Goal: Task Accomplishment & Management: Manage account settings

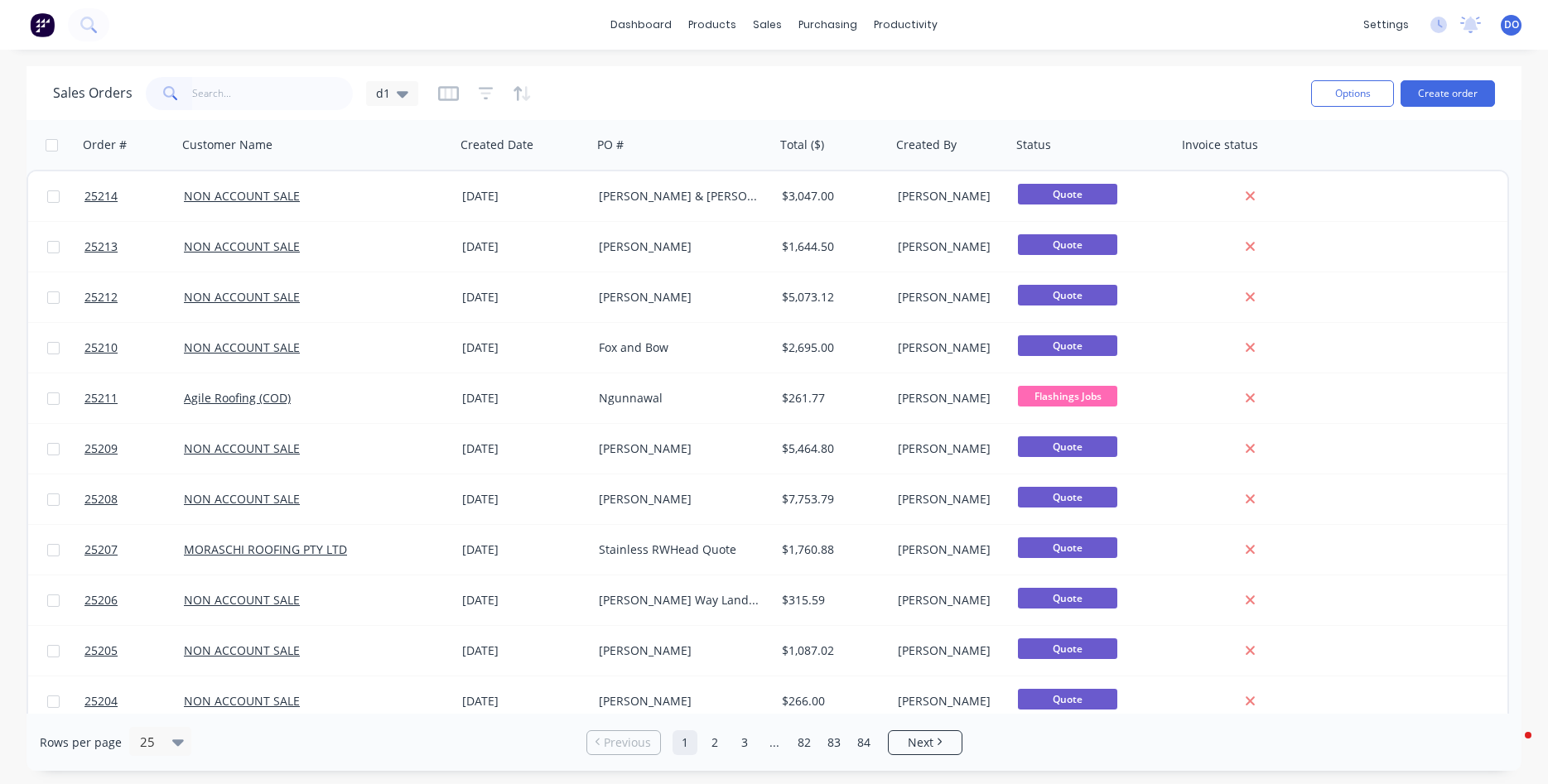
click at [244, 83] on input "text" at bounding box center [273, 93] width 162 height 33
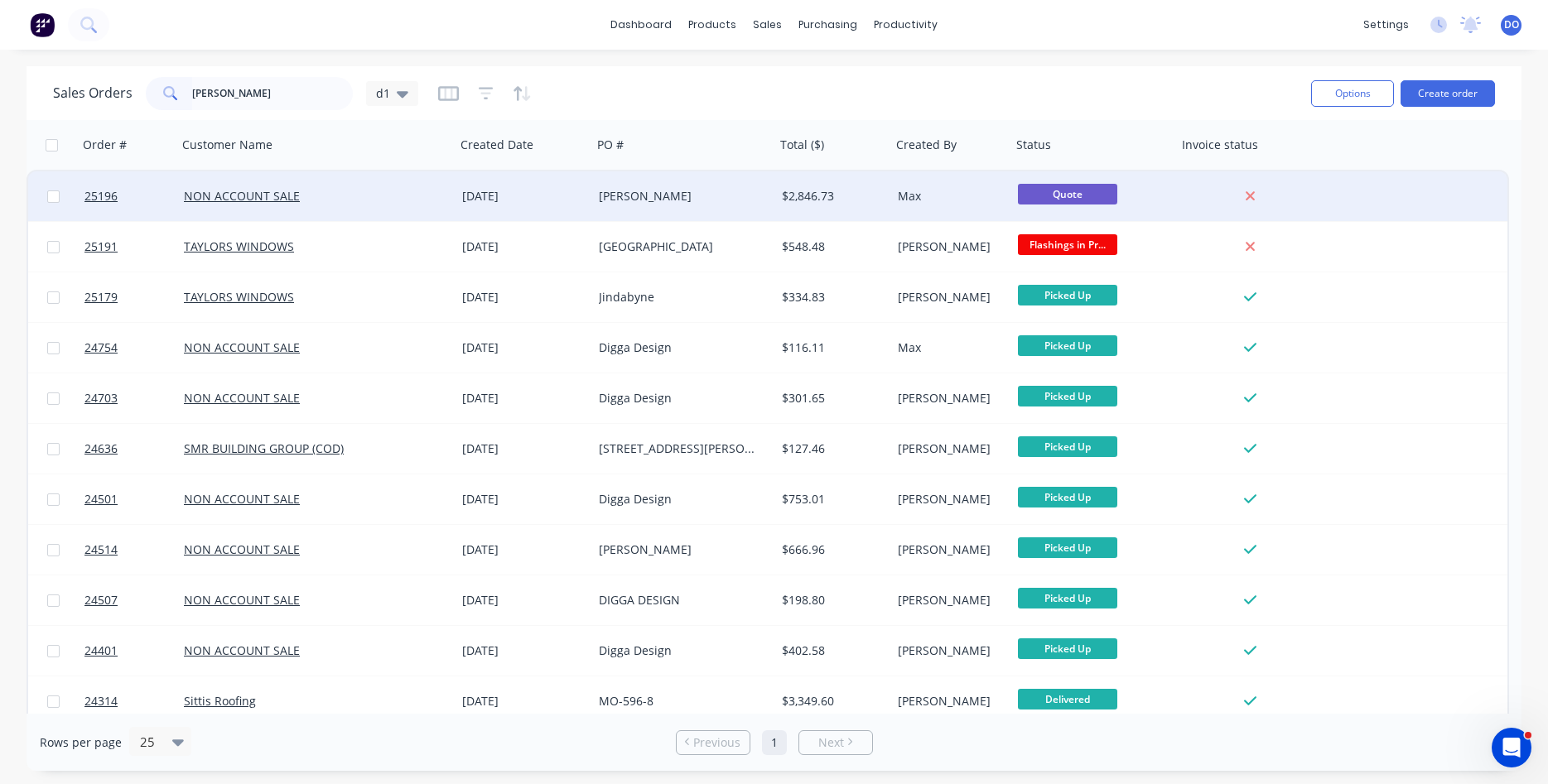
type input "[PERSON_NAME]"
click at [480, 196] on div "[DATE]" at bounding box center [524, 196] width 124 height 17
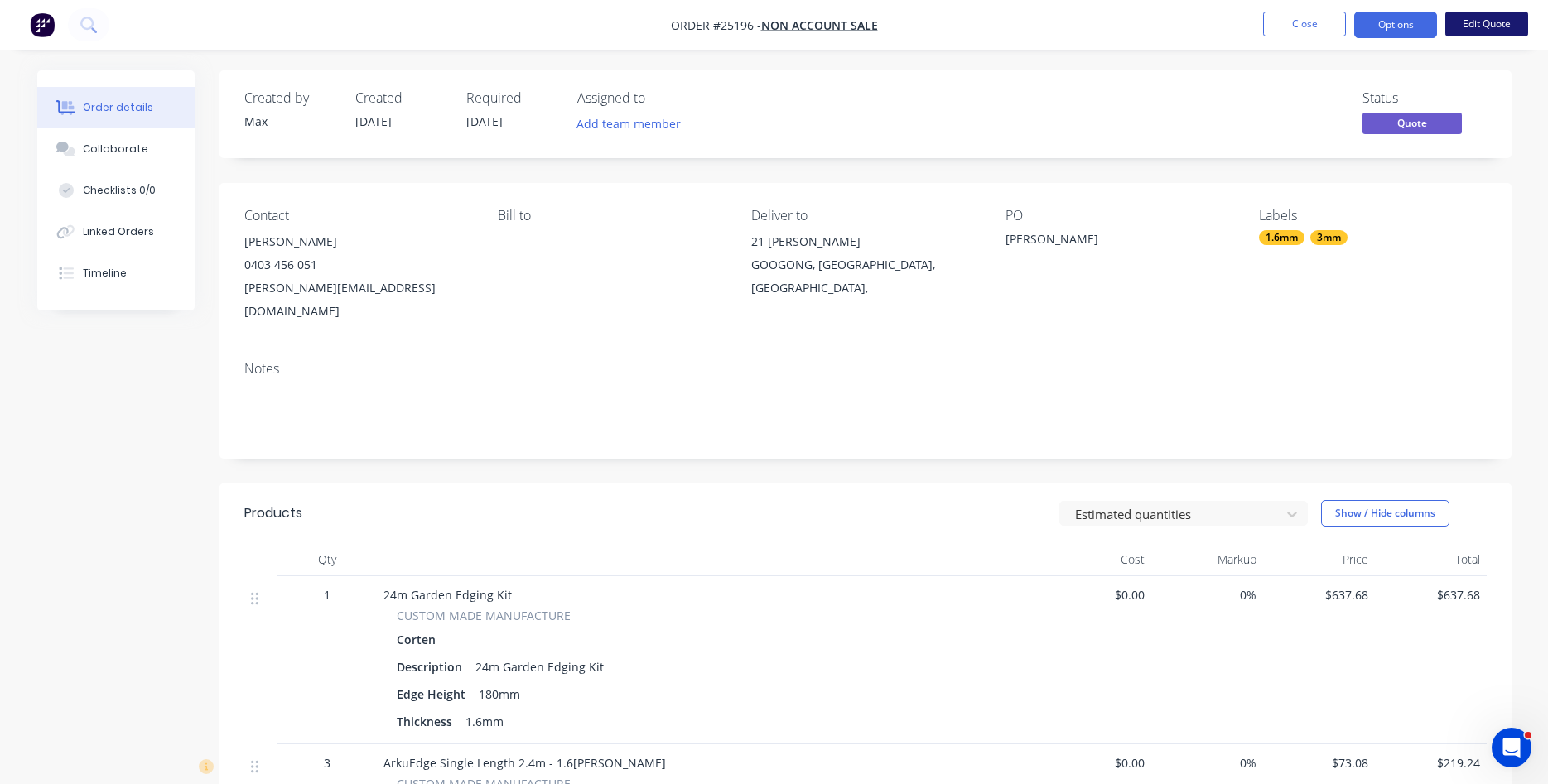
click at [1480, 19] on button "Edit Quote" at bounding box center [1487, 24] width 83 height 25
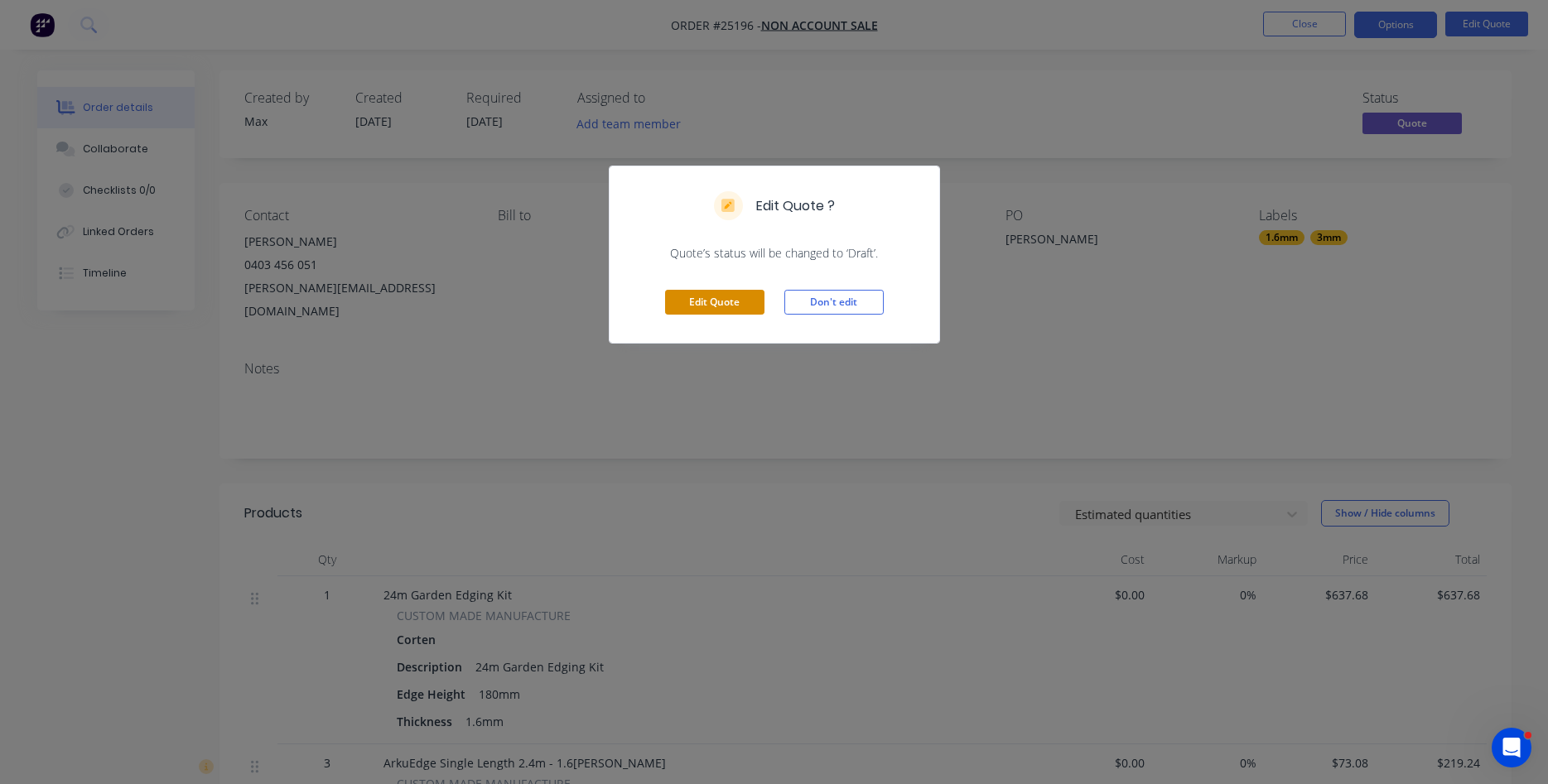
click at [726, 307] on button "Edit Quote" at bounding box center [715, 302] width 100 height 25
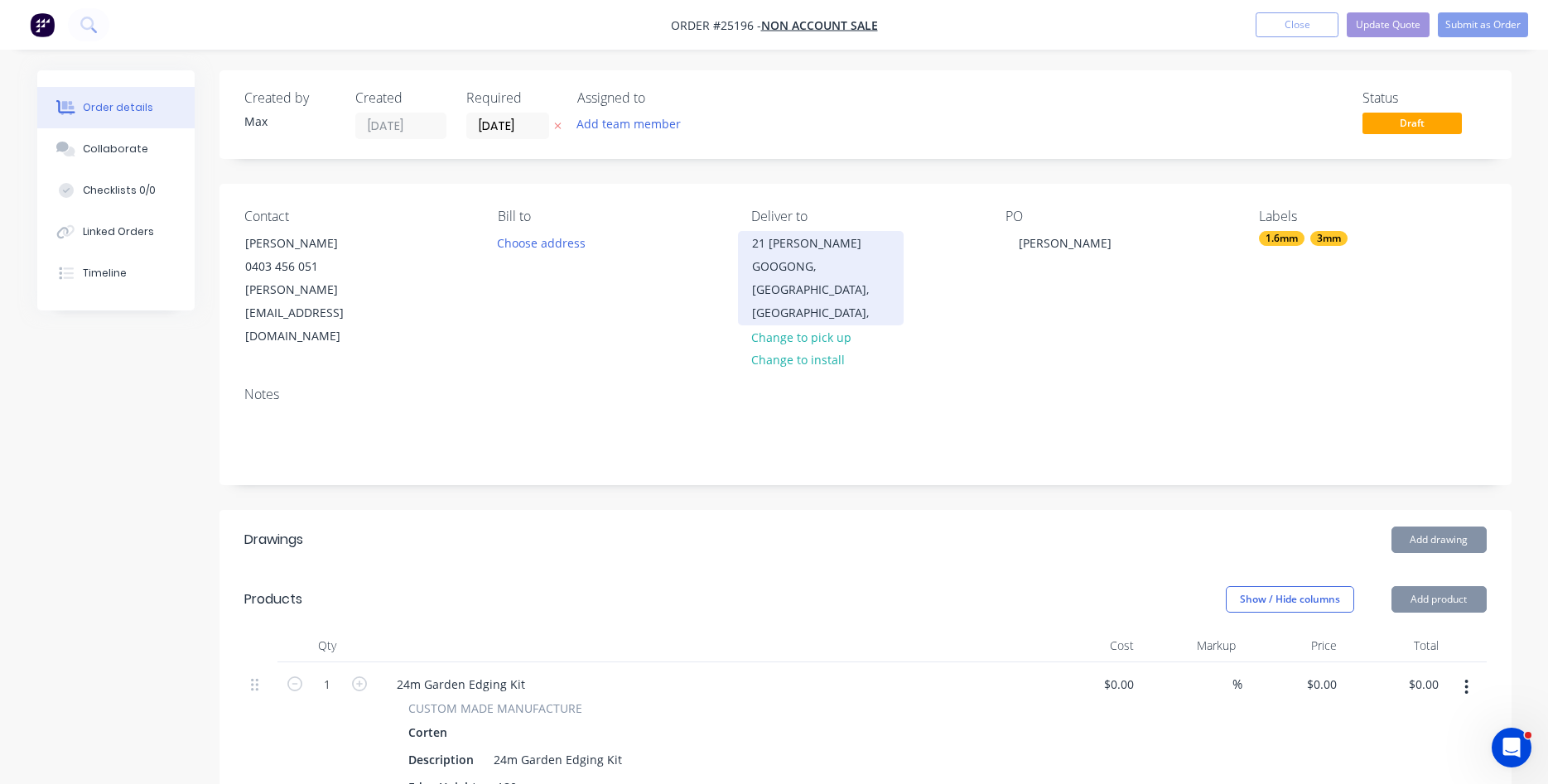
type input "$637.68"
type input "$73.08"
type input "$219.24"
type input "$176.01"
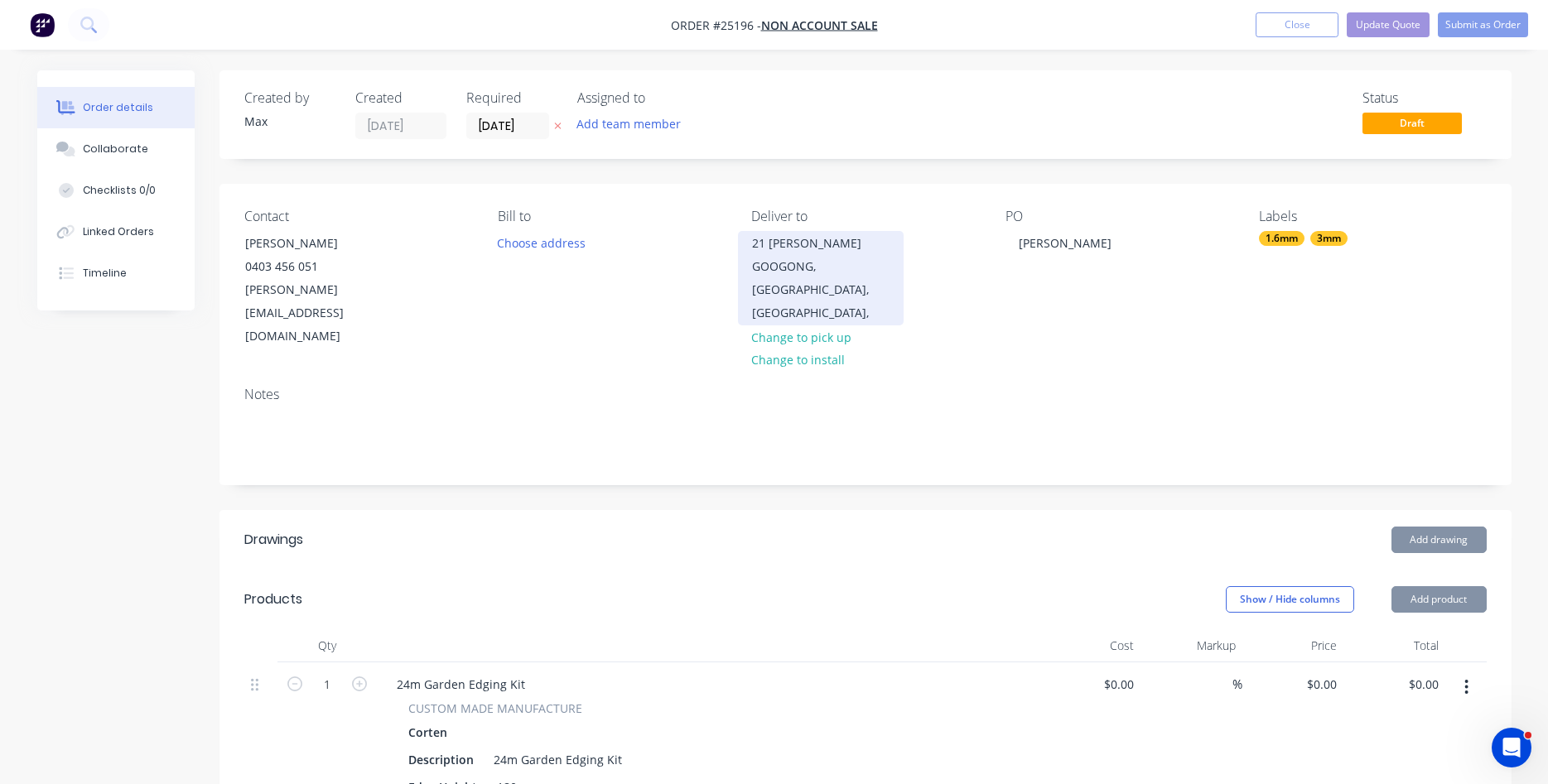
type input "$352.02"
type input "$68.54"
type input "$274.16"
type input "$37.37"
type input "$149.48"
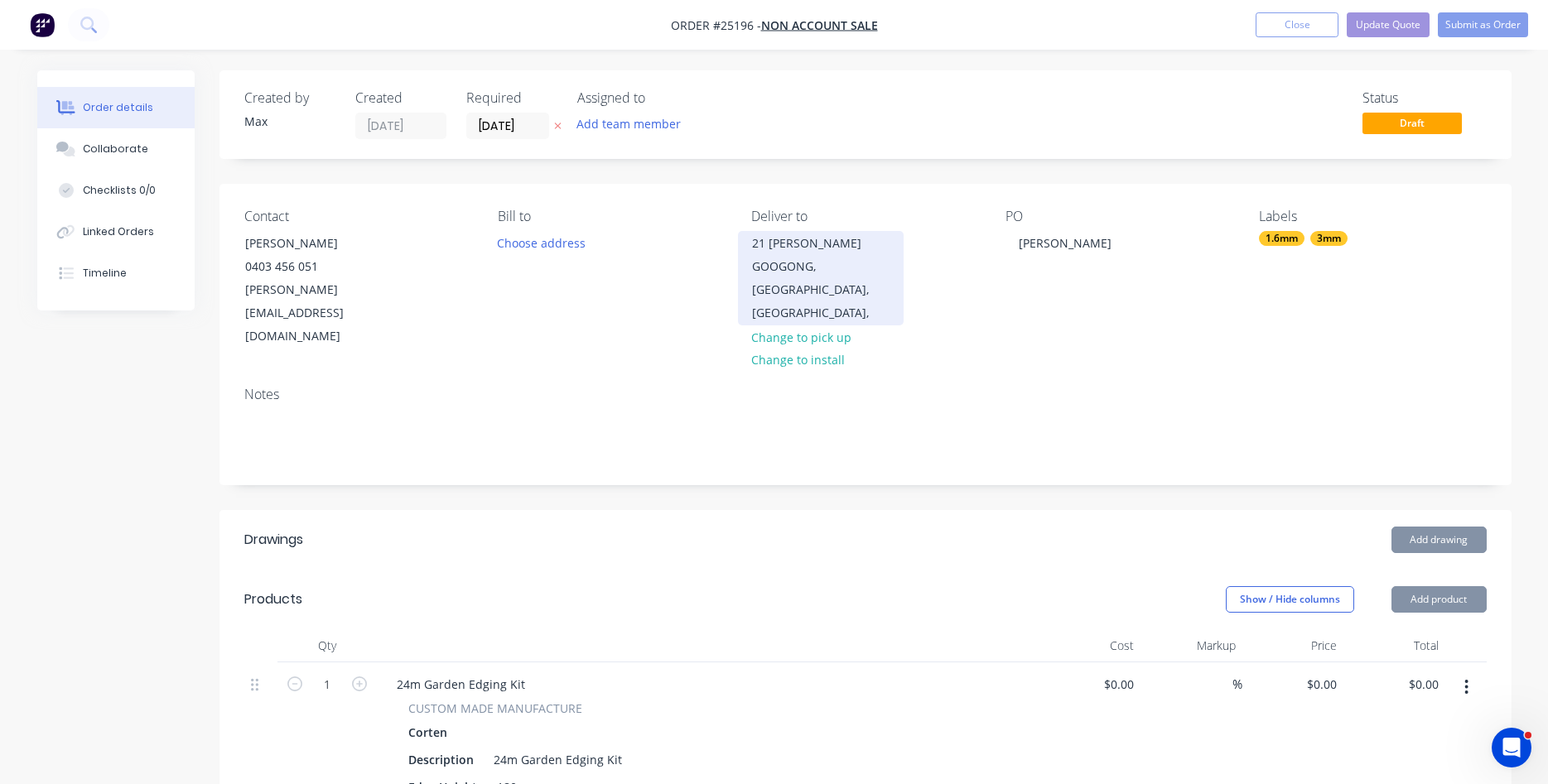
type input "$126.97"
type input "$253.94"
type input "$243.55"
type input "$487.10"
type input "$84.32"
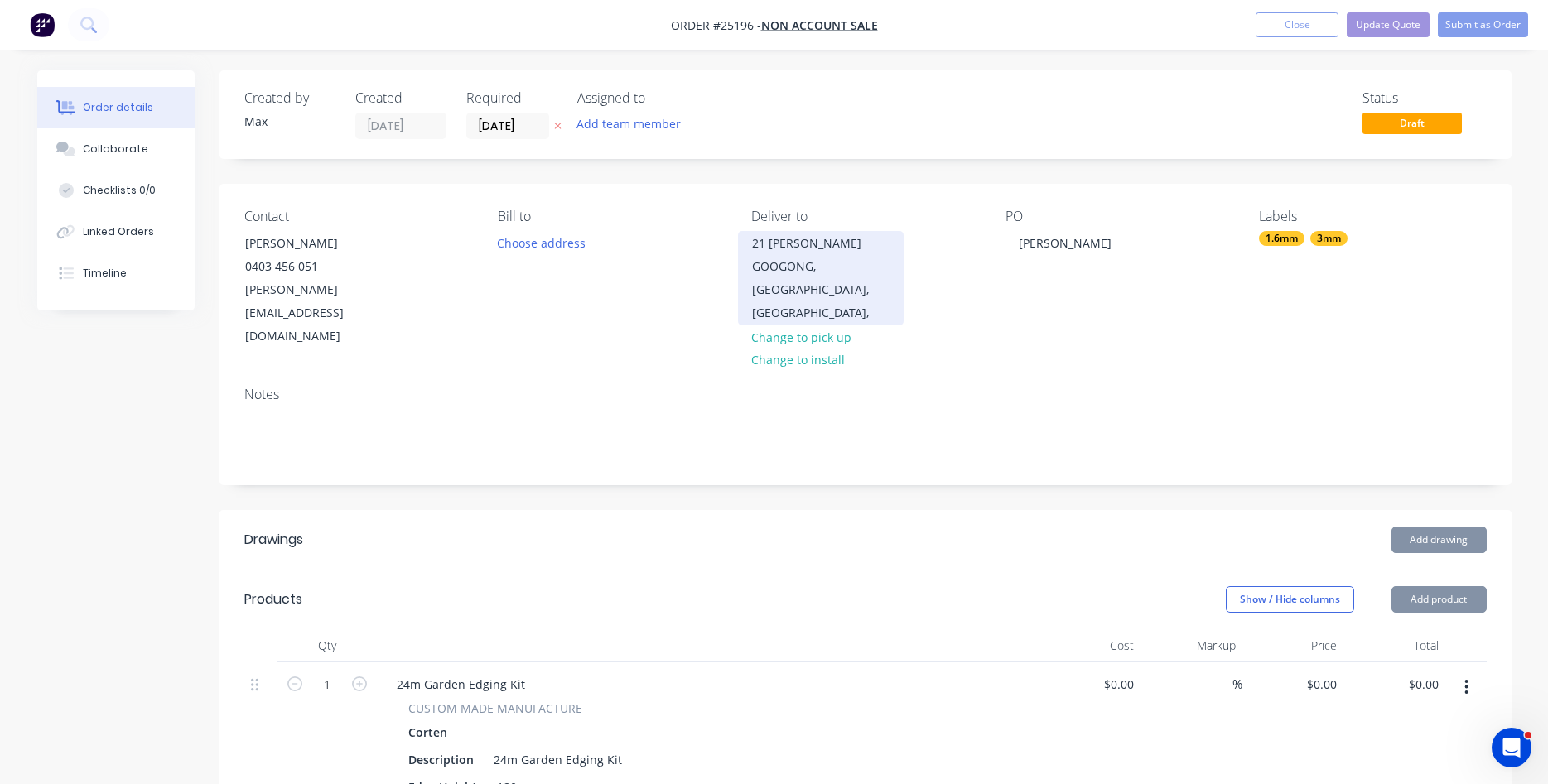
type input "$84.32"
type input "$130.00"
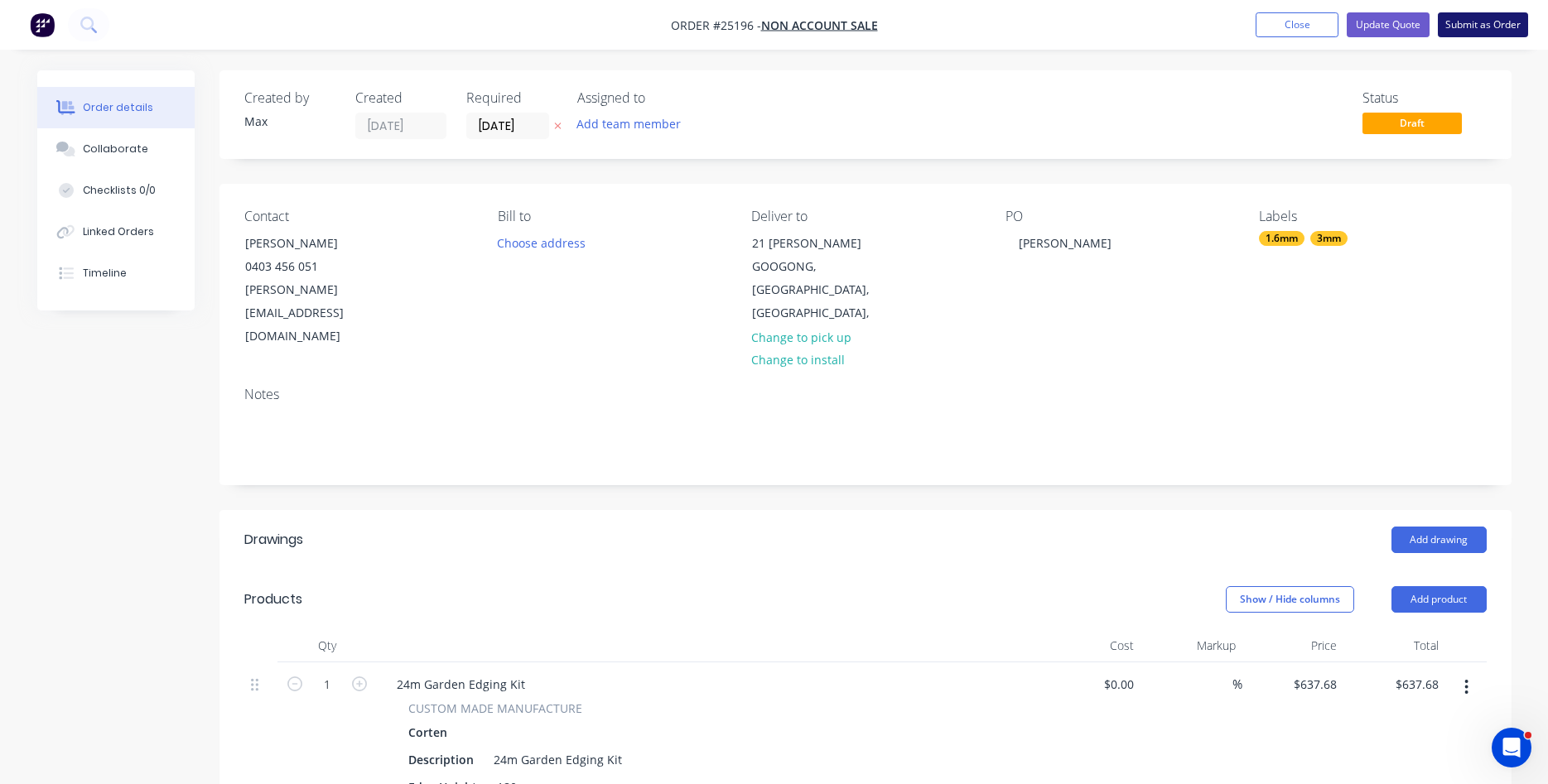
click at [1466, 19] on button "Submit as Order" at bounding box center [1483, 25] width 91 height 25
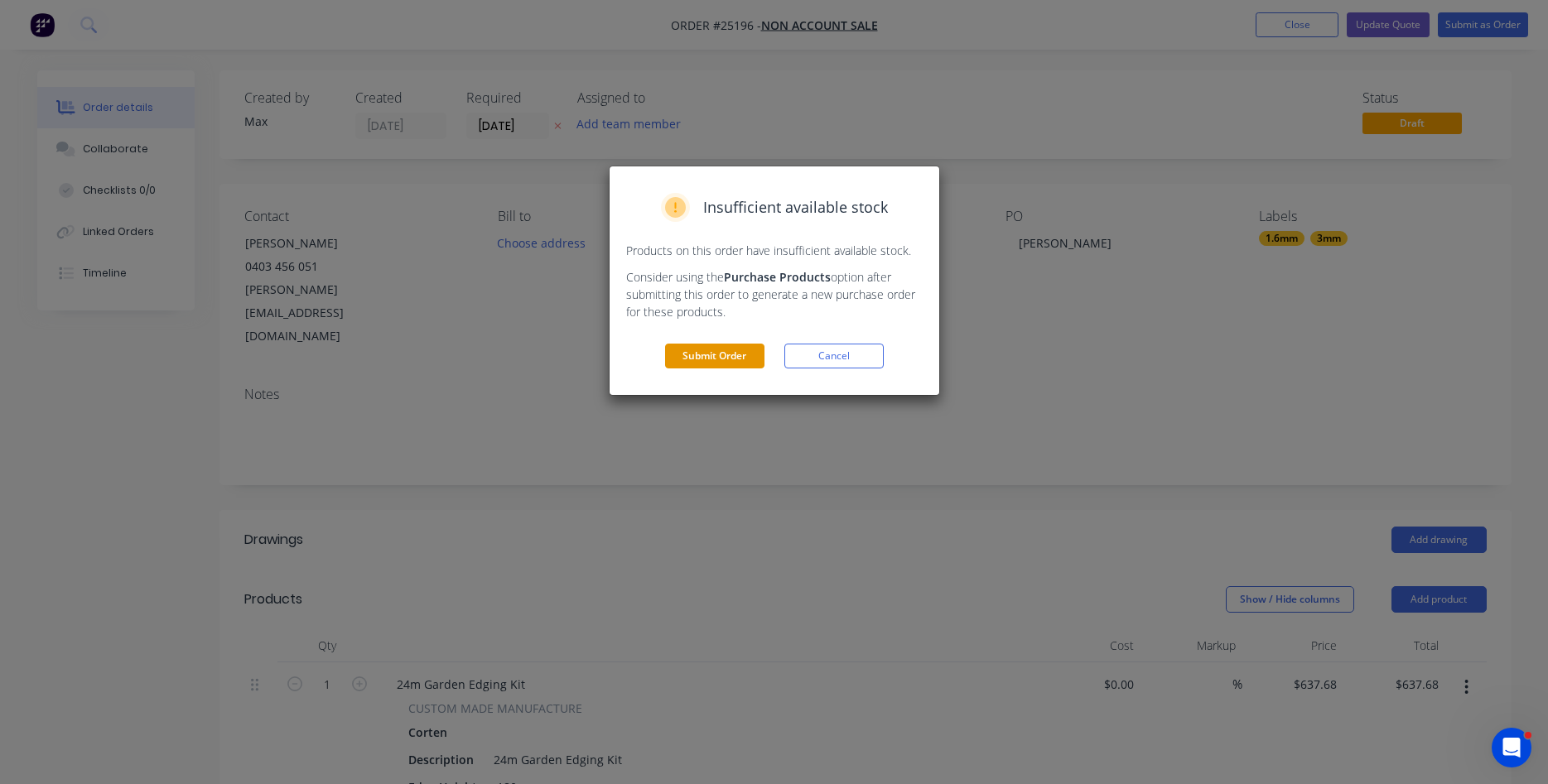
click at [721, 358] on button "Submit Order" at bounding box center [715, 356] width 100 height 25
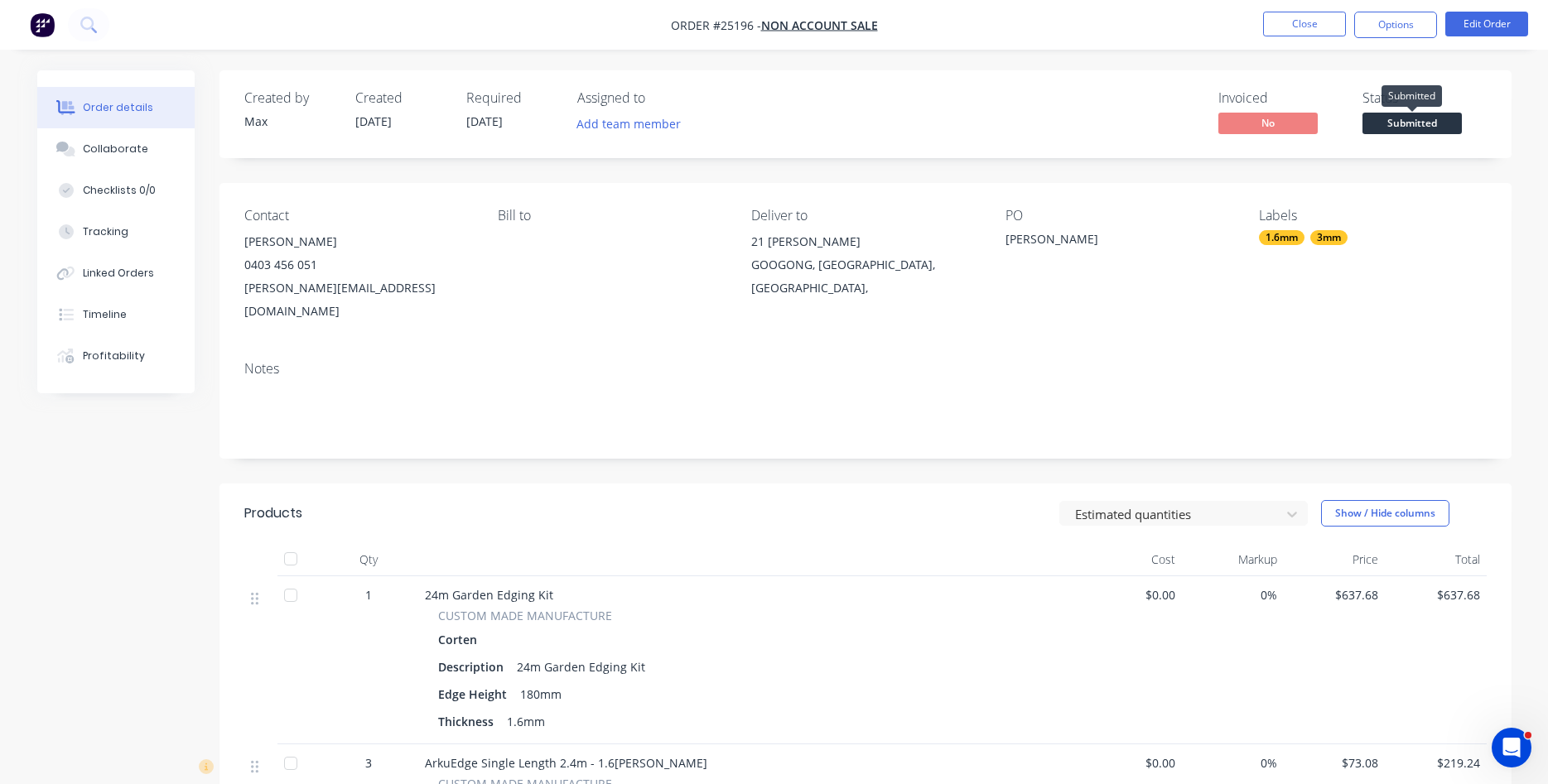
click at [1408, 126] on span "Submitted" at bounding box center [1412, 123] width 100 height 20
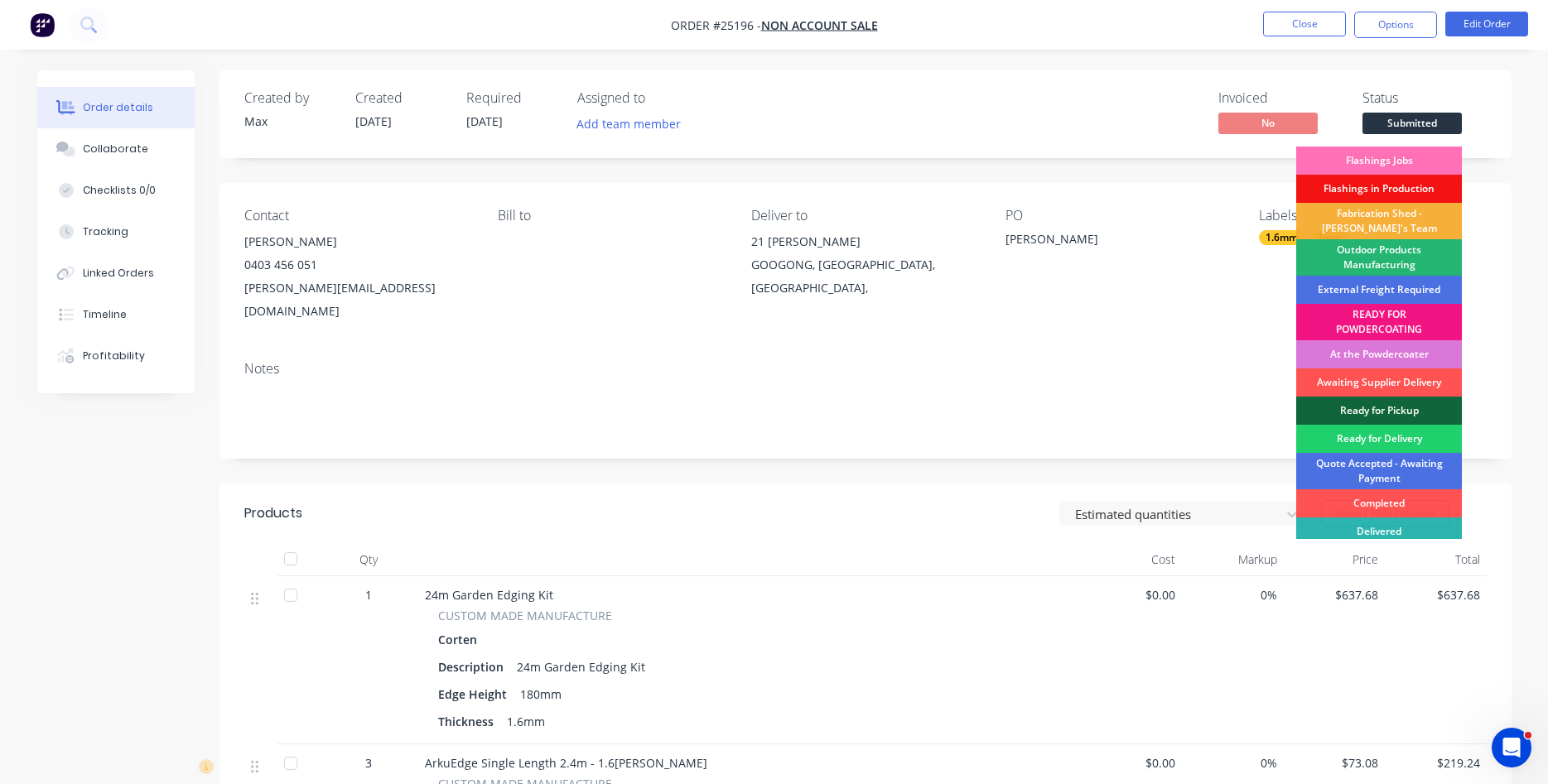
click at [1393, 249] on div "Outdoor Products Manufacturing" at bounding box center [1379, 257] width 165 height 36
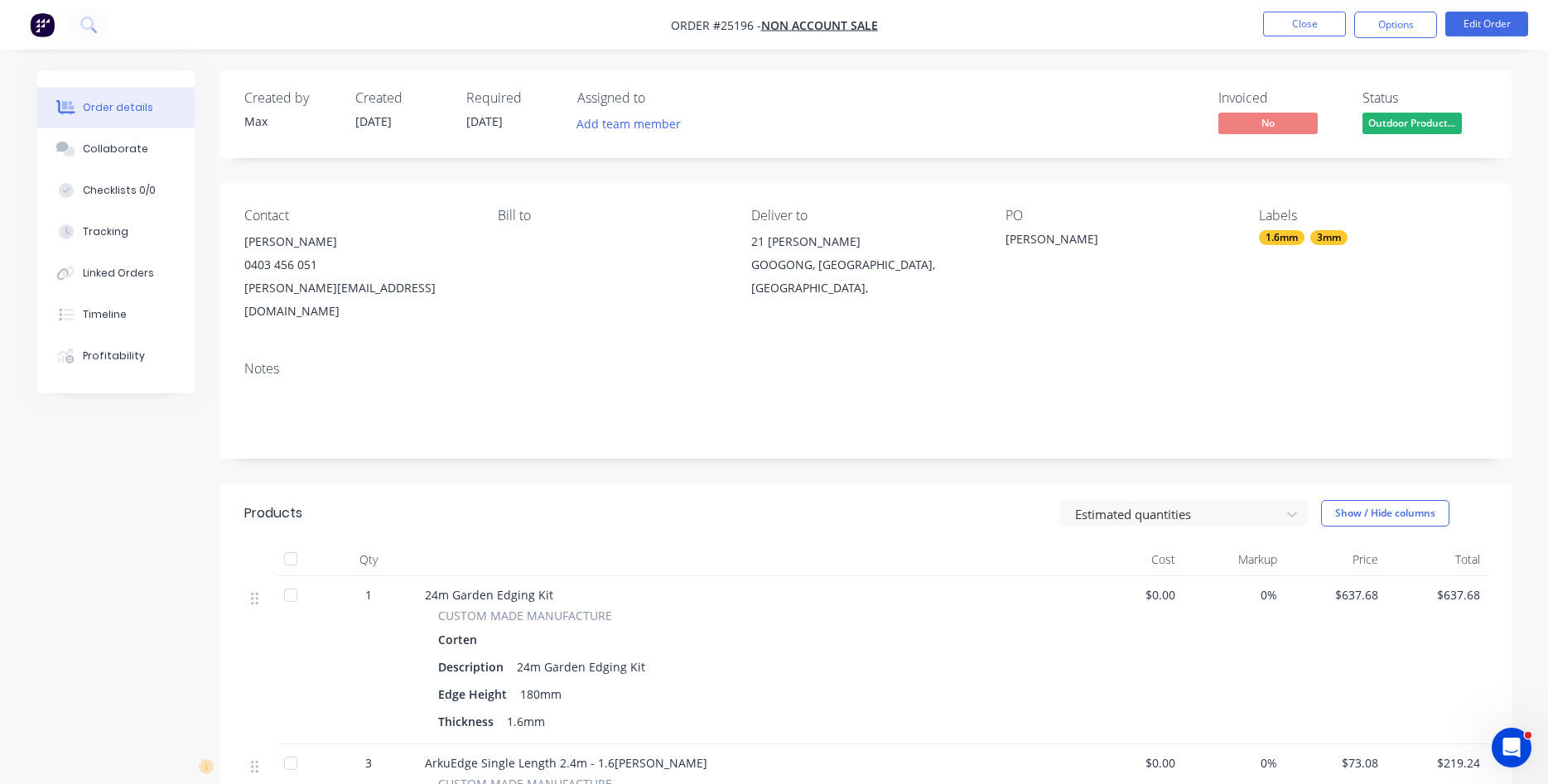
click at [1337, 248] on div "Labels 1.6mm 3mm" at bounding box center [1372, 265] width 227 height 115
click at [1330, 244] on div "3mm" at bounding box center [1329, 237] width 37 height 15
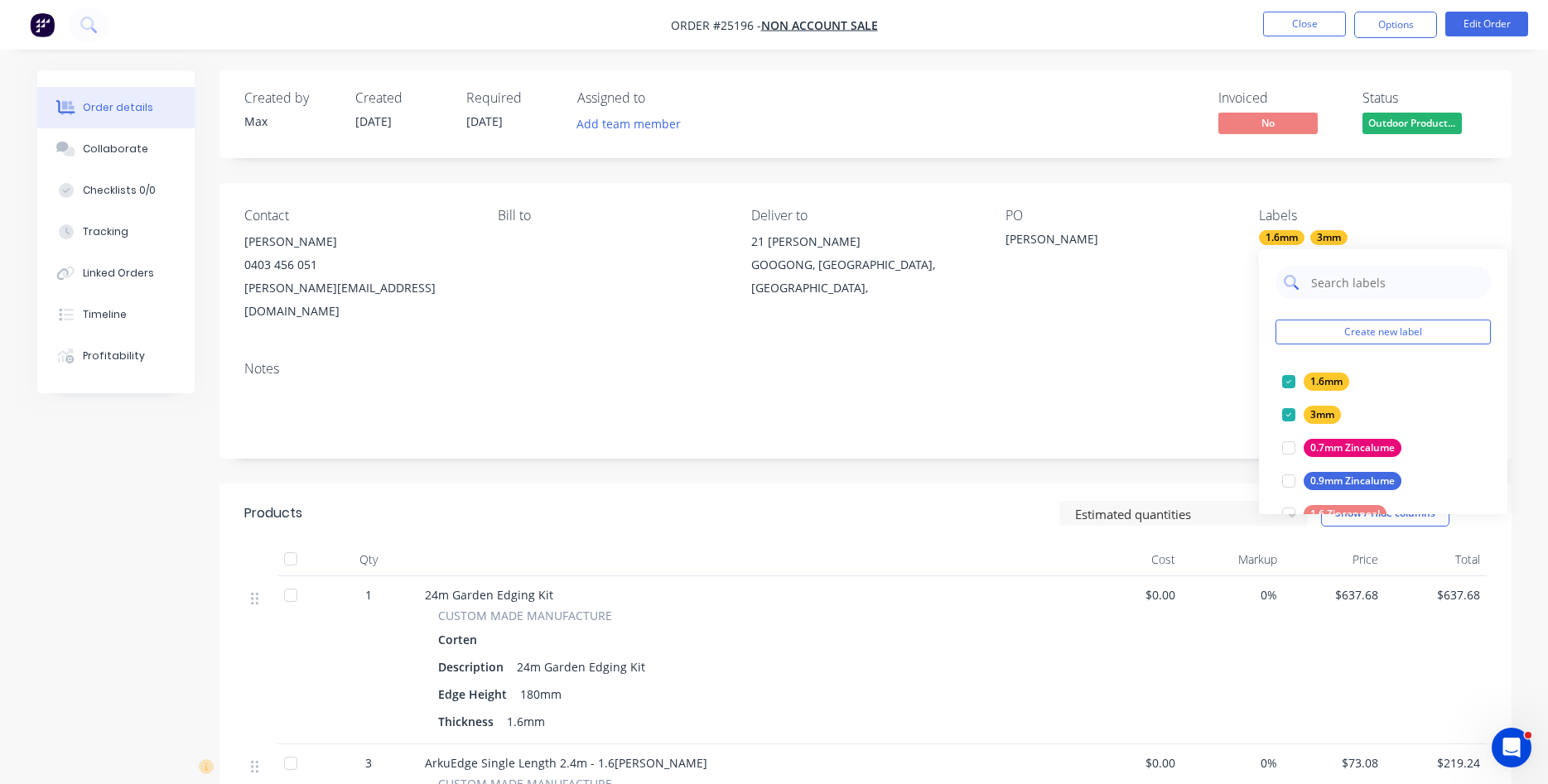
click at [1355, 276] on input "text" at bounding box center [1396, 282] width 173 height 33
type input "paid"
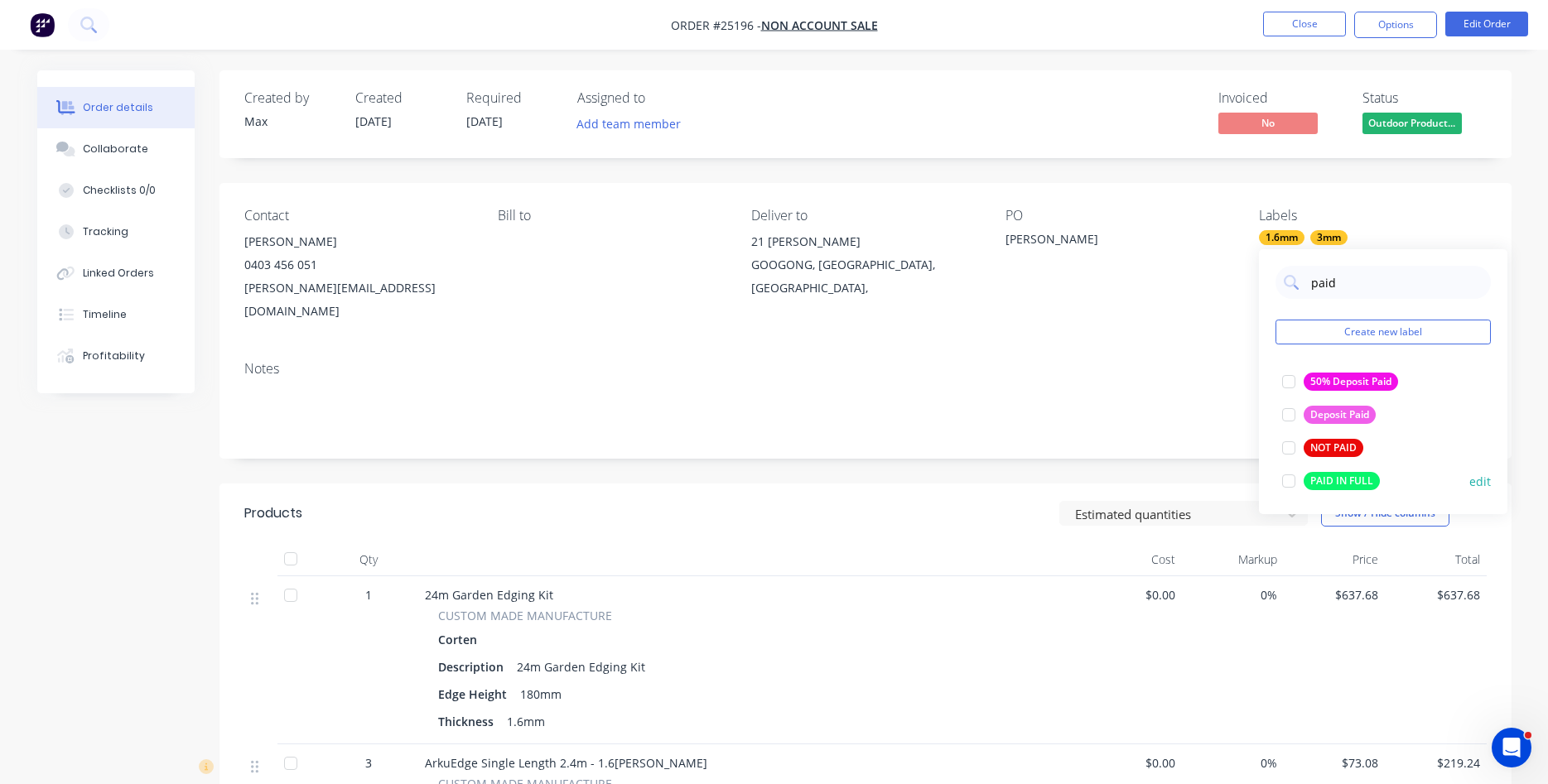
click at [1289, 484] on div at bounding box center [1288, 481] width 33 height 33
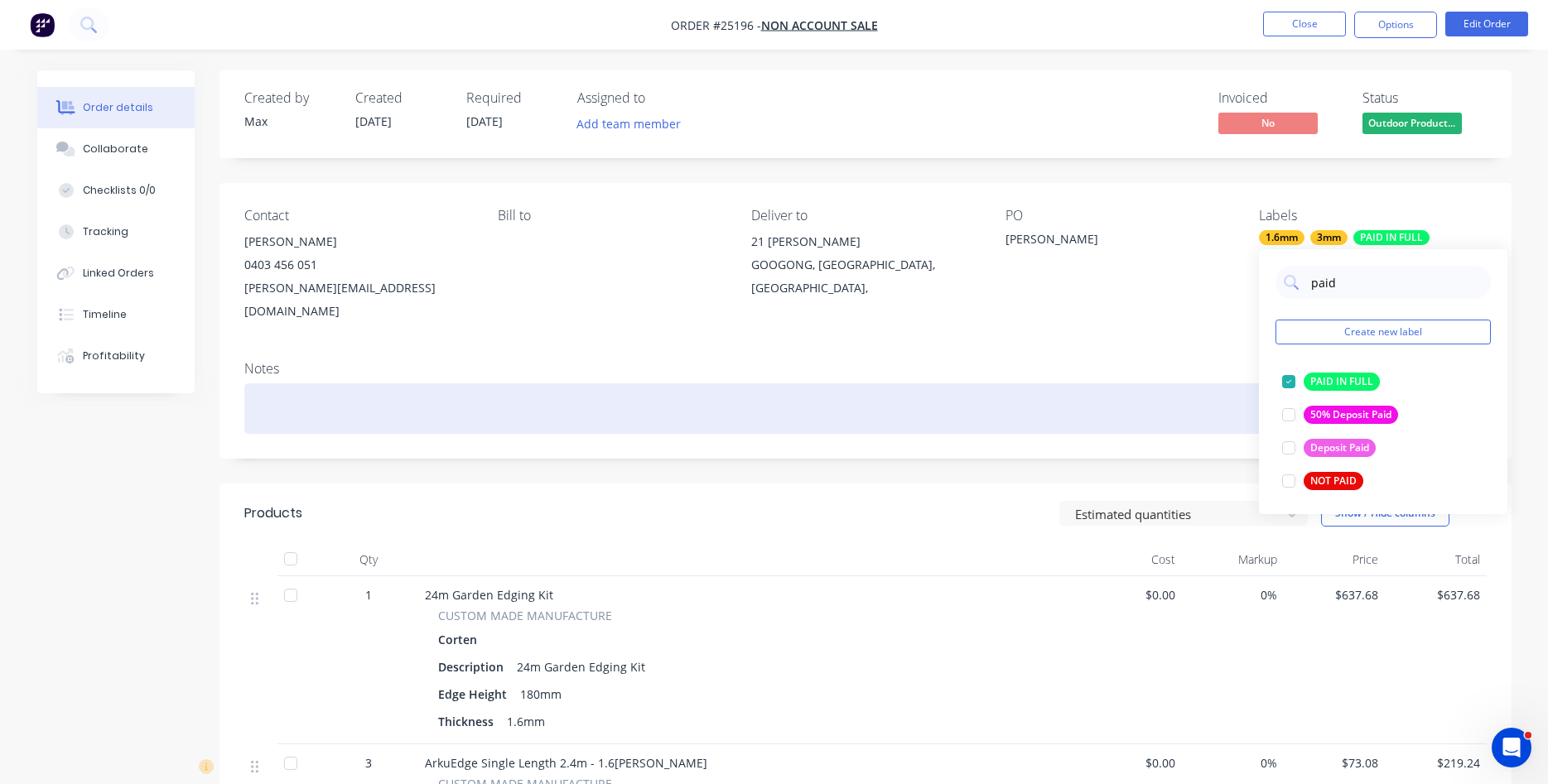
click at [1235, 383] on div at bounding box center [865, 408] width 1242 height 51
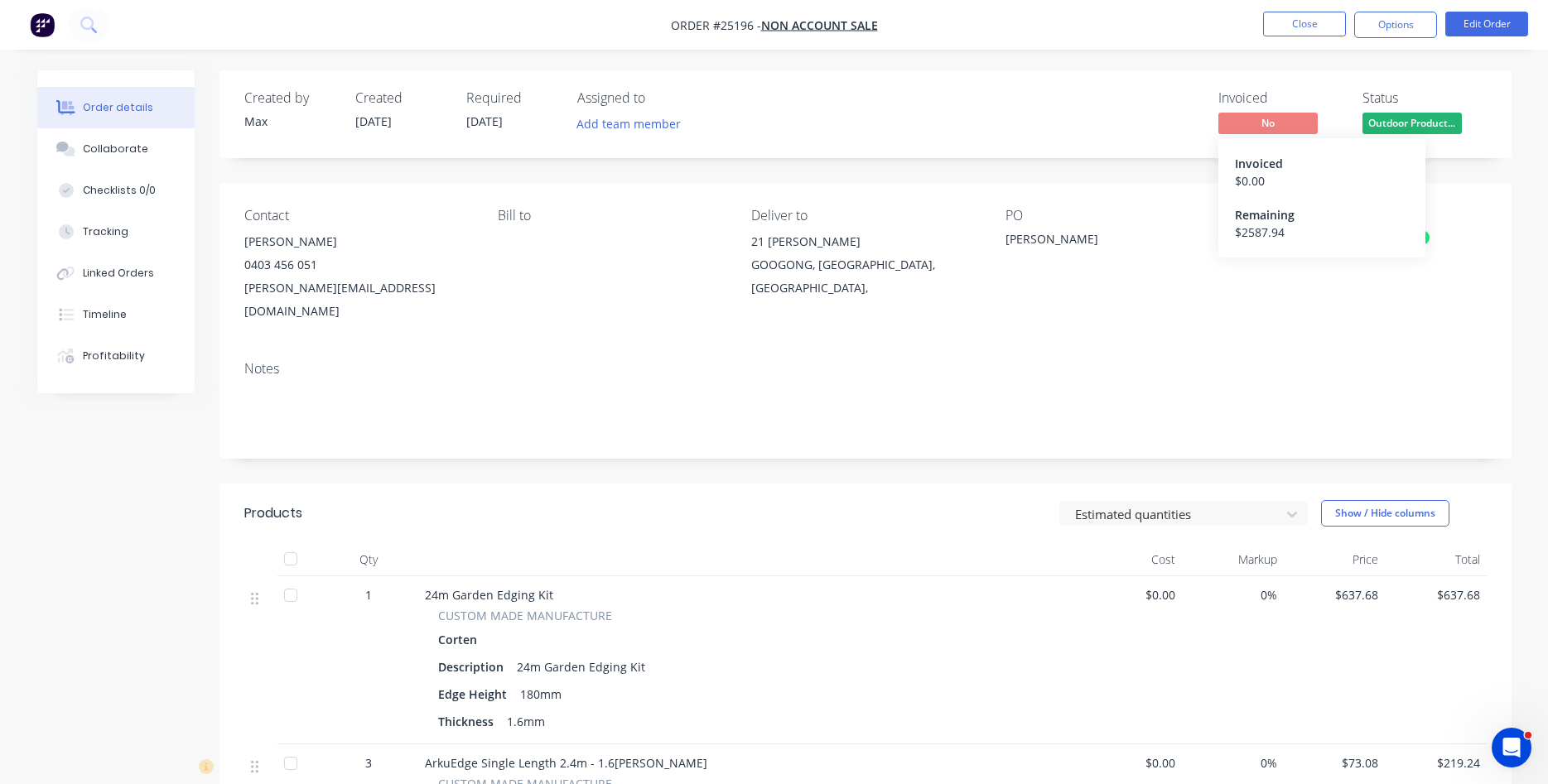
click at [1259, 118] on span "No" at bounding box center [1268, 123] width 100 height 20
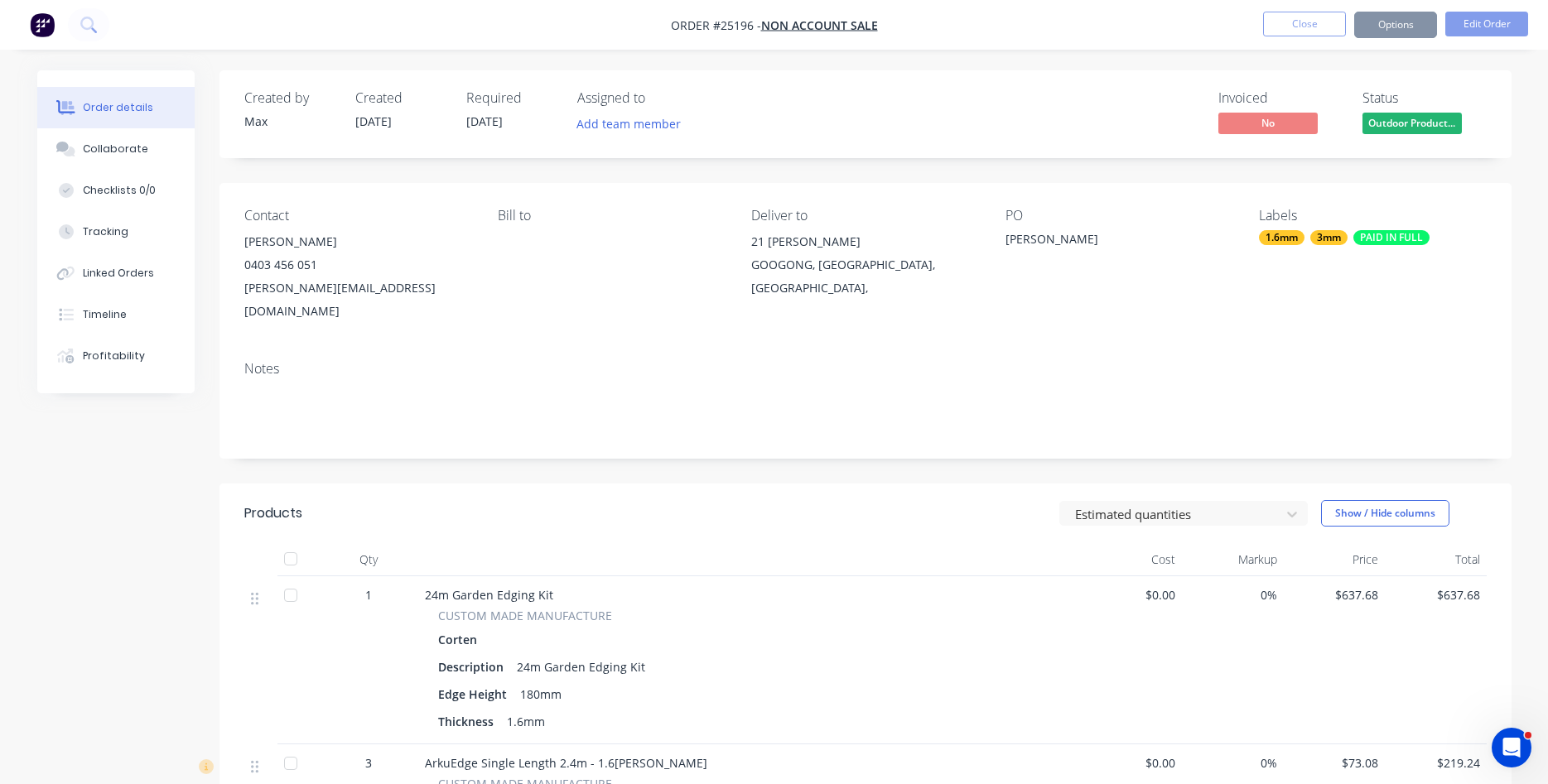
click at [1261, 117] on span "No" at bounding box center [1268, 123] width 100 height 20
click at [1392, 30] on button "Options" at bounding box center [1395, 25] width 83 height 27
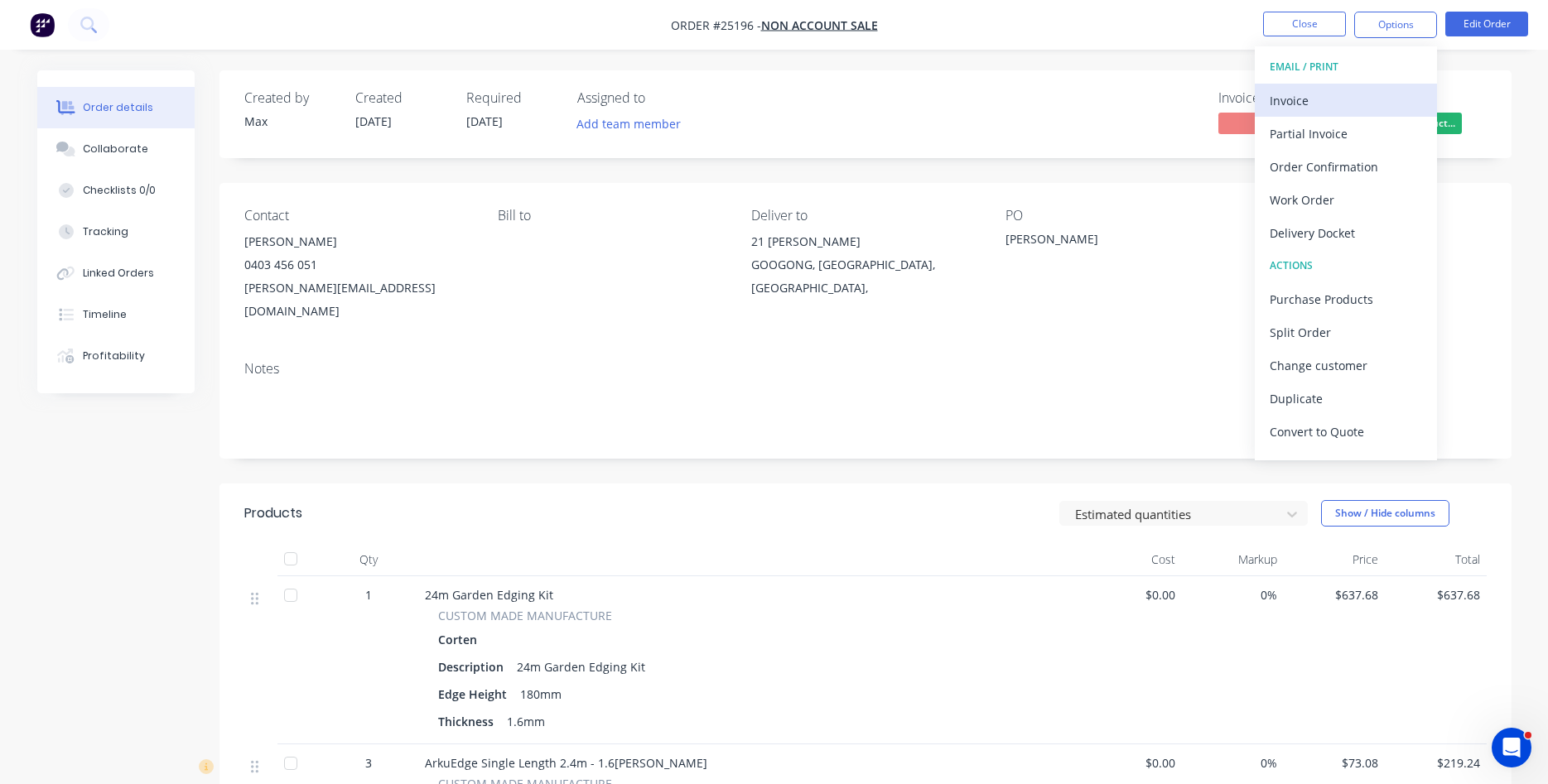
click at [1306, 95] on div "Invoice" at bounding box center [1345, 100] width 152 height 24
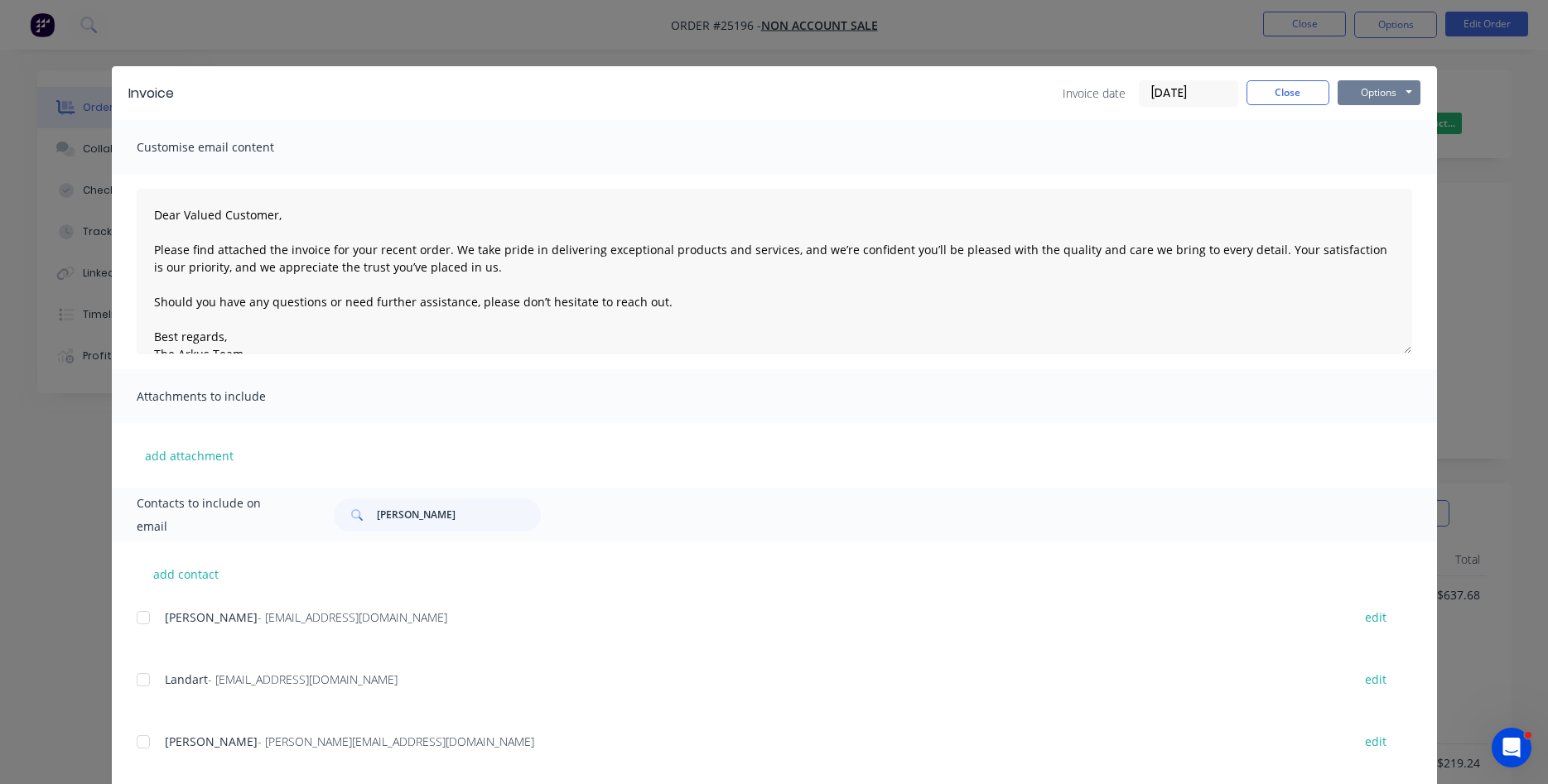
click at [1363, 91] on button "Options" at bounding box center [1378, 92] width 83 height 25
click at [1366, 144] on button "Print" at bounding box center [1390, 149] width 106 height 28
click at [1319, 89] on button "Close" at bounding box center [1287, 92] width 83 height 25
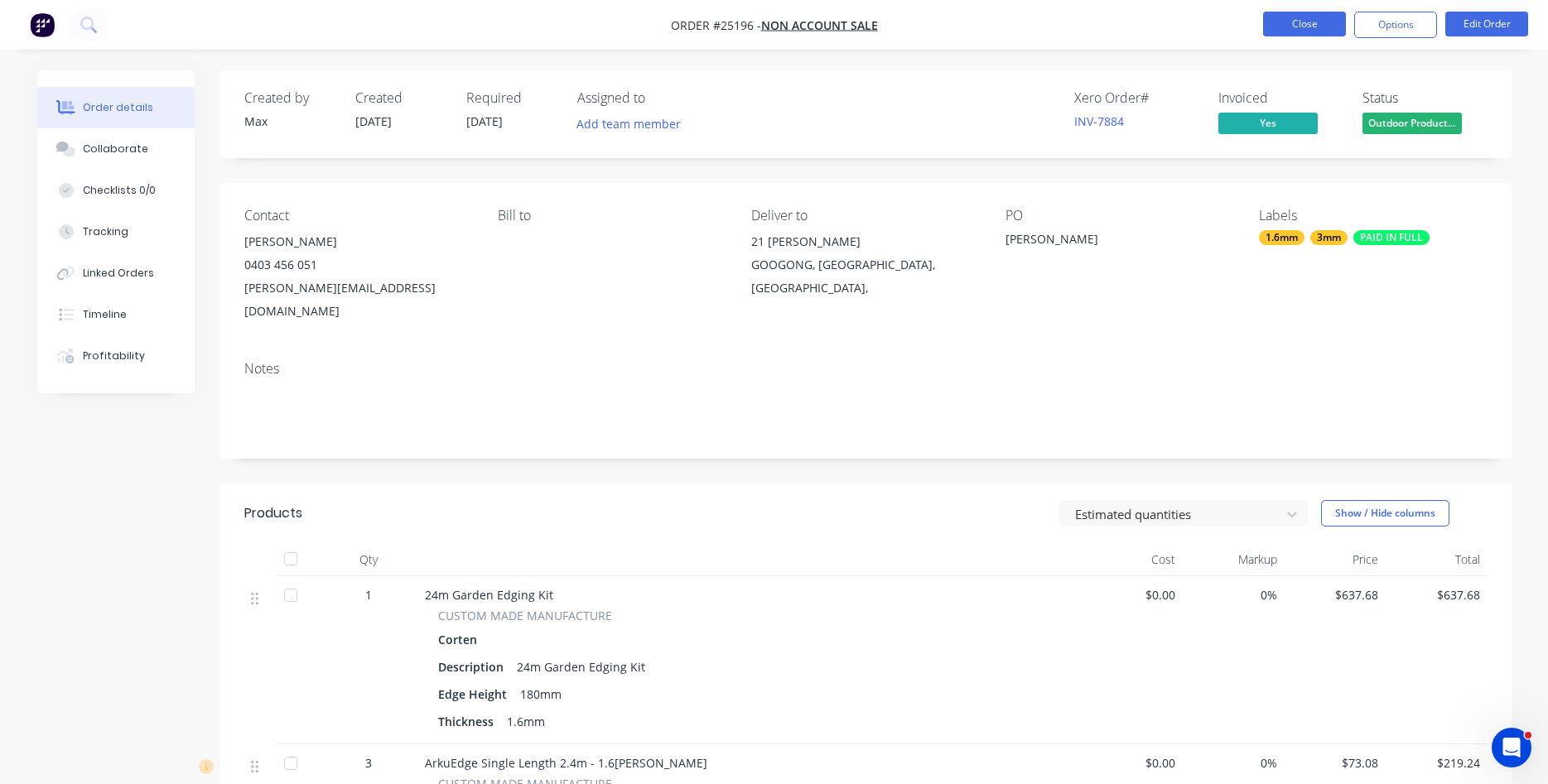
click at [1294, 27] on button "Close" at bounding box center [1304, 24] width 83 height 25
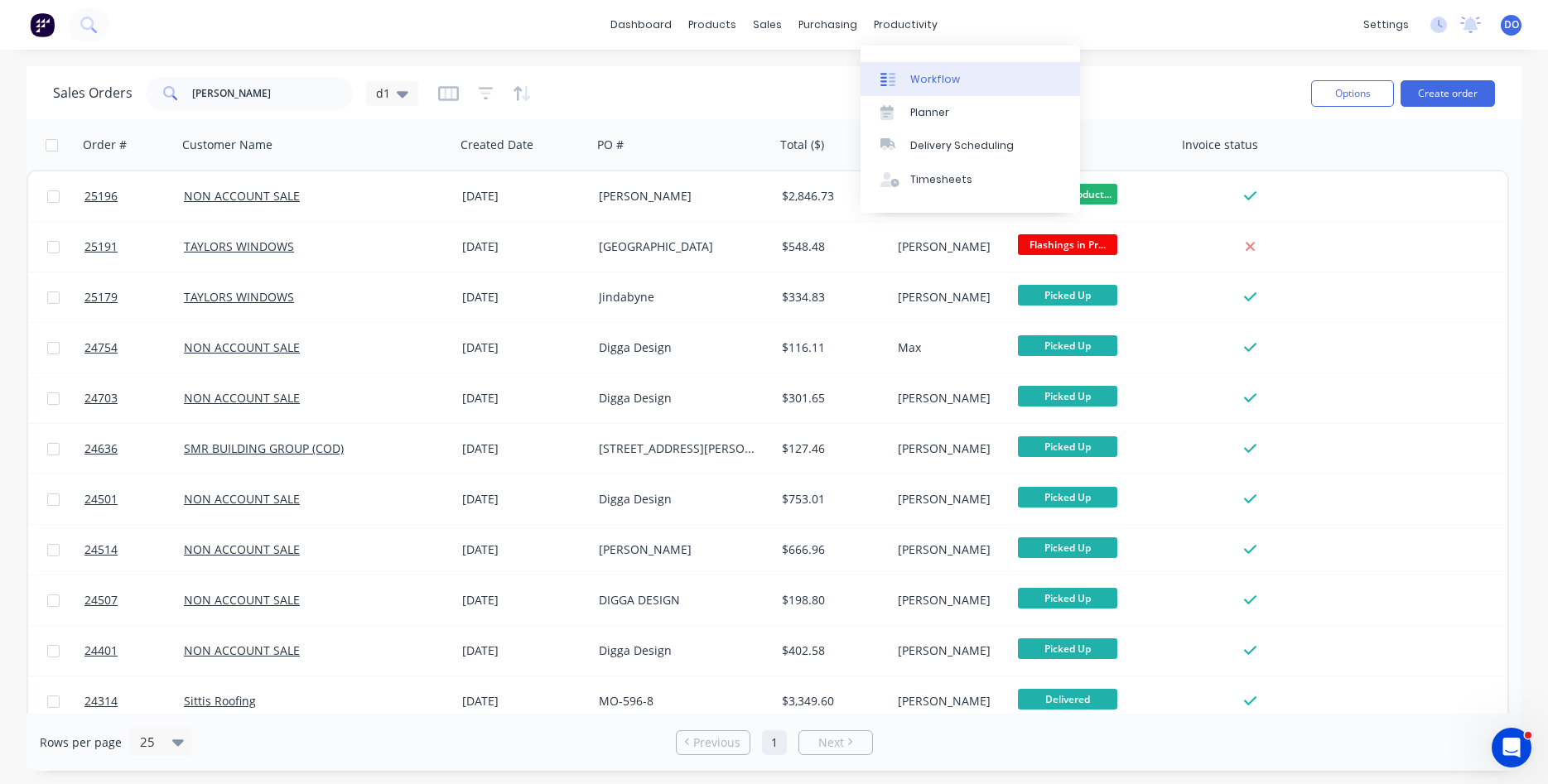
click at [926, 82] on div "Workflow" at bounding box center [935, 79] width 50 height 15
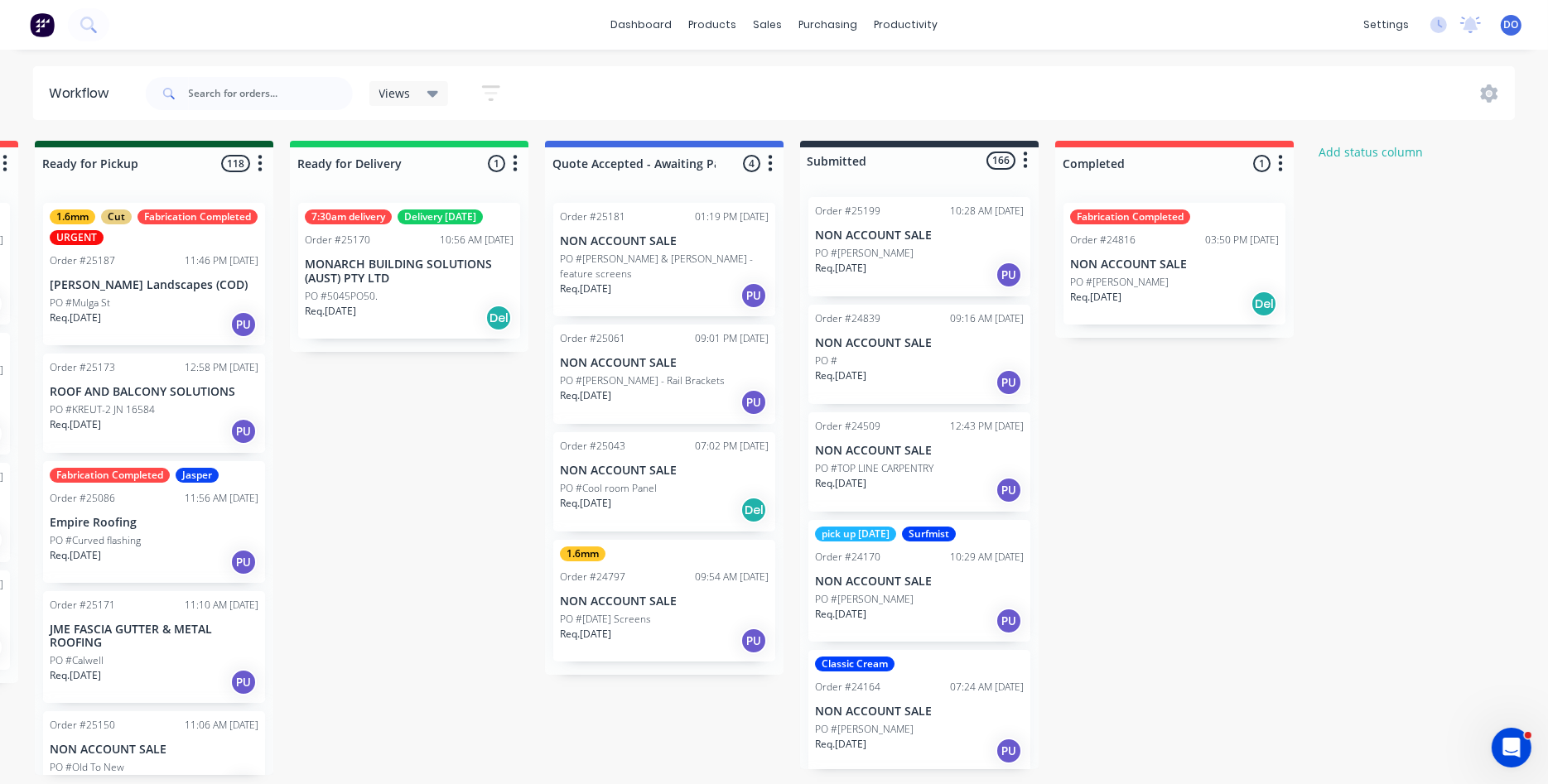
click at [658, 381] on p "PO #[PERSON_NAME] - Rail Brackets" at bounding box center [642, 380] width 164 height 15
